Goal: Find specific page/section

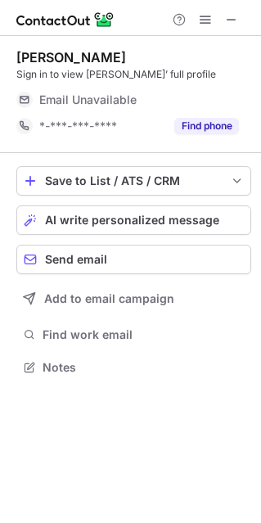
scroll to position [355, 261]
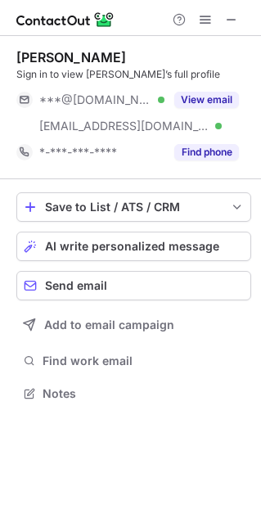
scroll to position [382, 261]
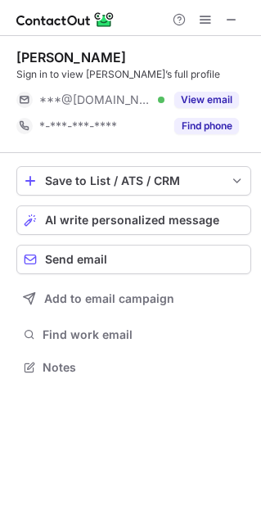
scroll to position [355, 261]
